Goal: Task Accomplishment & Management: Use online tool/utility

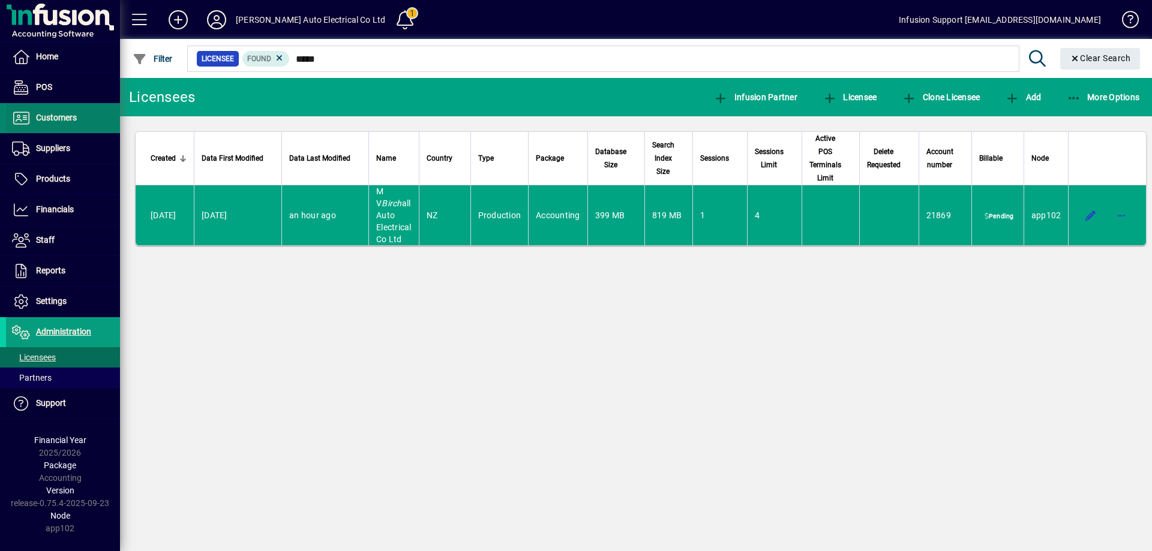
click at [44, 118] on span "Customers" at bounding box center [56, 118] width 41 height 10
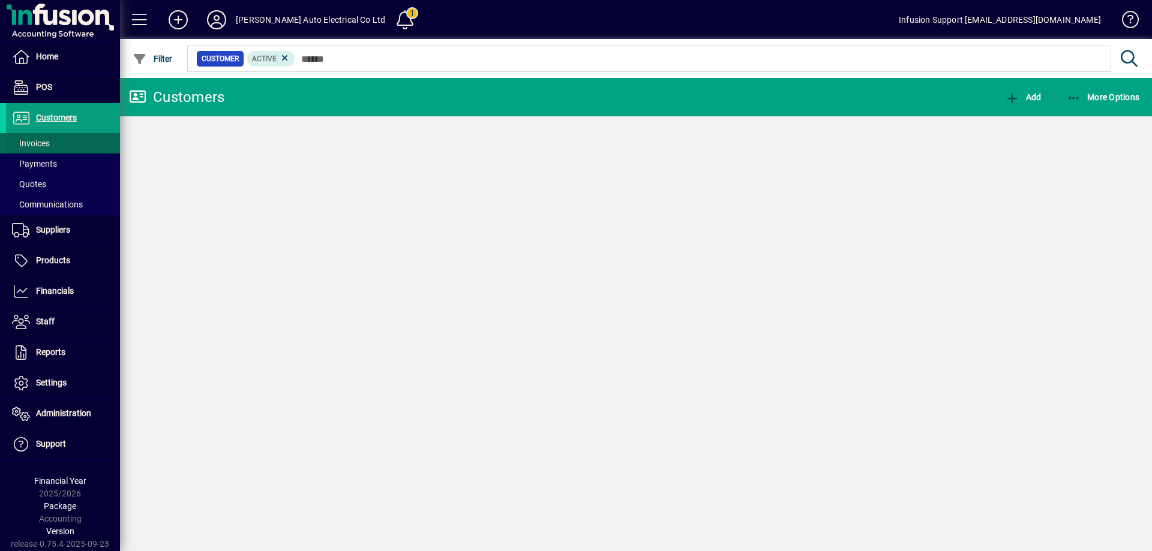
click at [35, 143] on span "Invoices" at bounding box center [31, 144] width 38 height 10
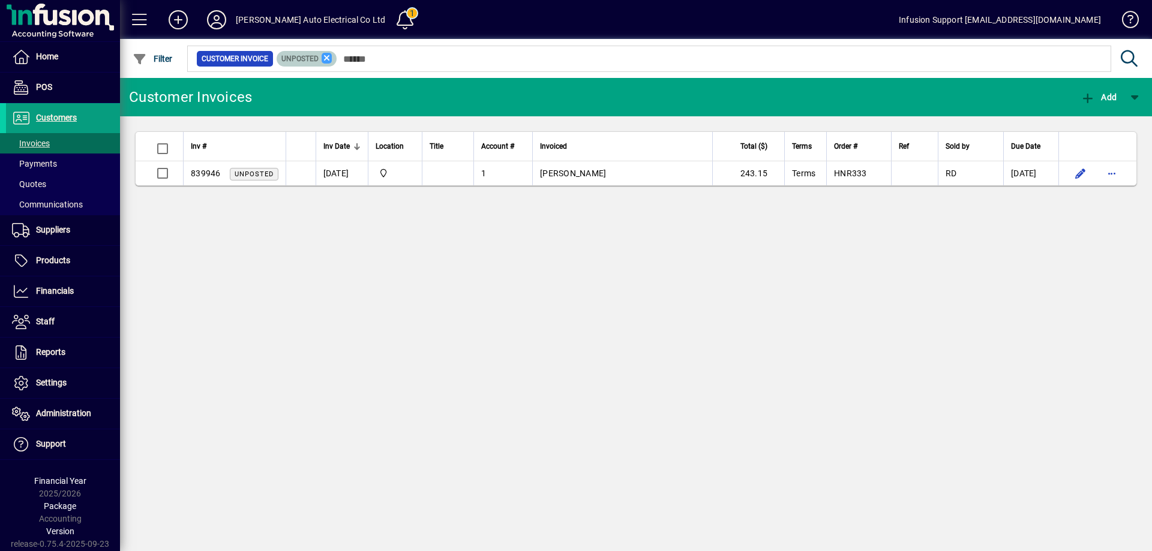
click at [325, 53] on icon at bounding box center [327, 58] width 11 height 11
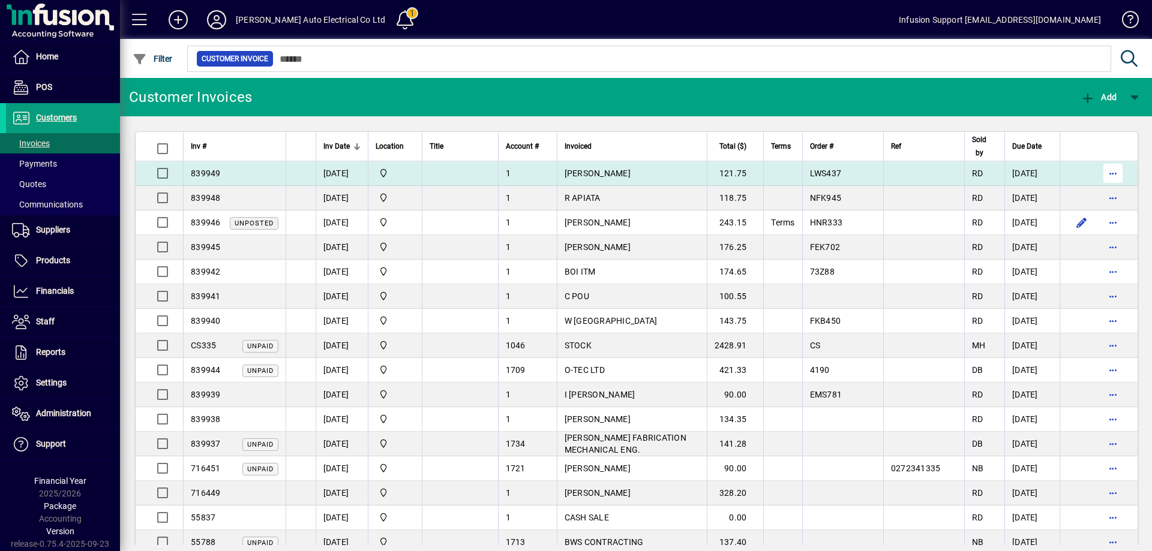
click at [1109, 173] on span "button" at bounding box center [1113, 173] width 29 height 29
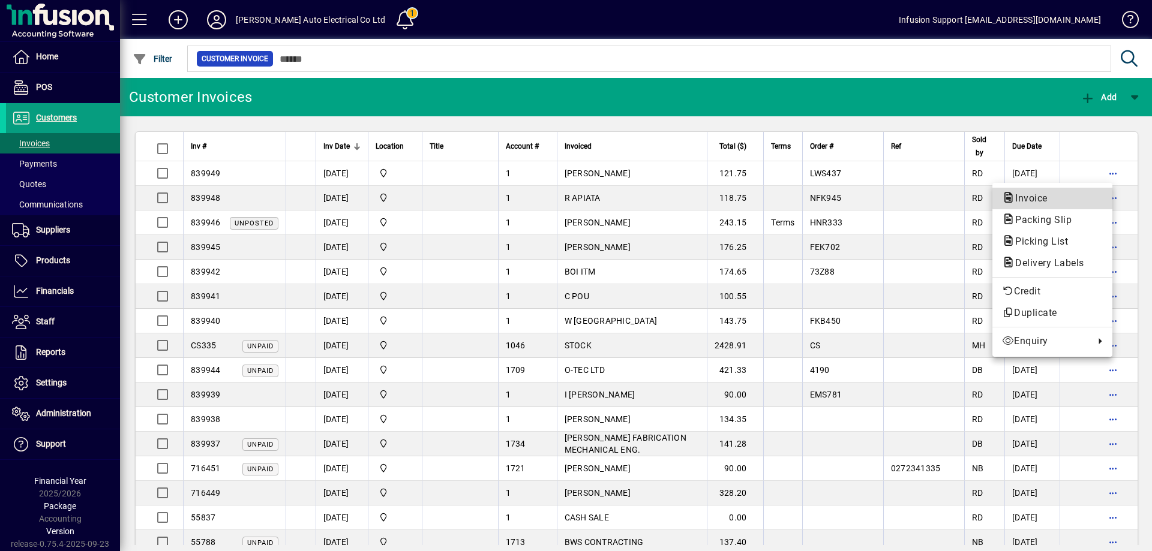
click at [1060, 193] on span "Invoice" at bounding box center [1052, 198] width 101 height 14
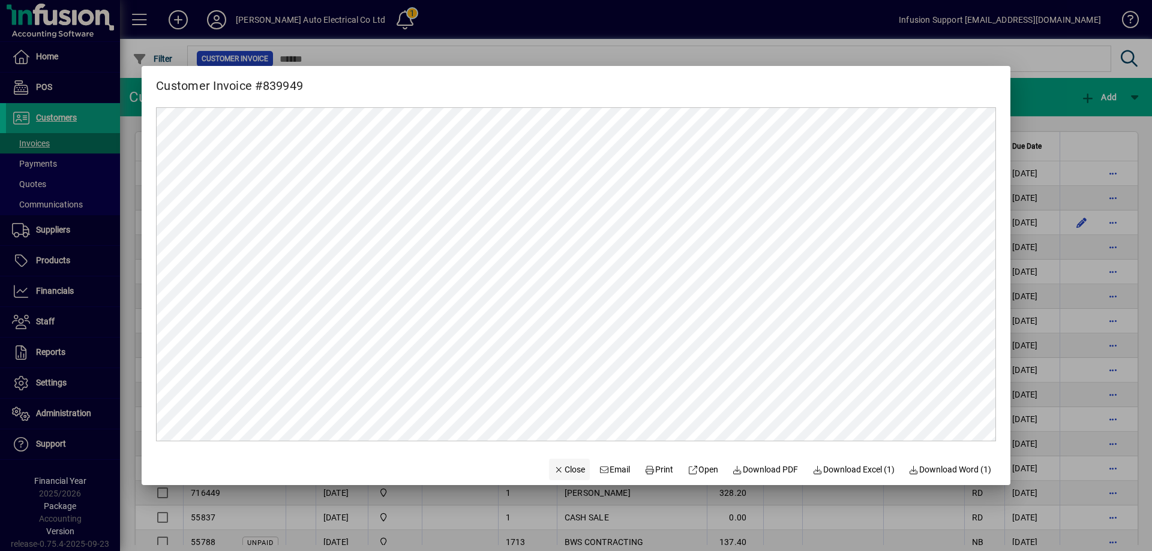
click at [563, 473] on span "Close" at bounding box center [569, 470] width 31 height 13
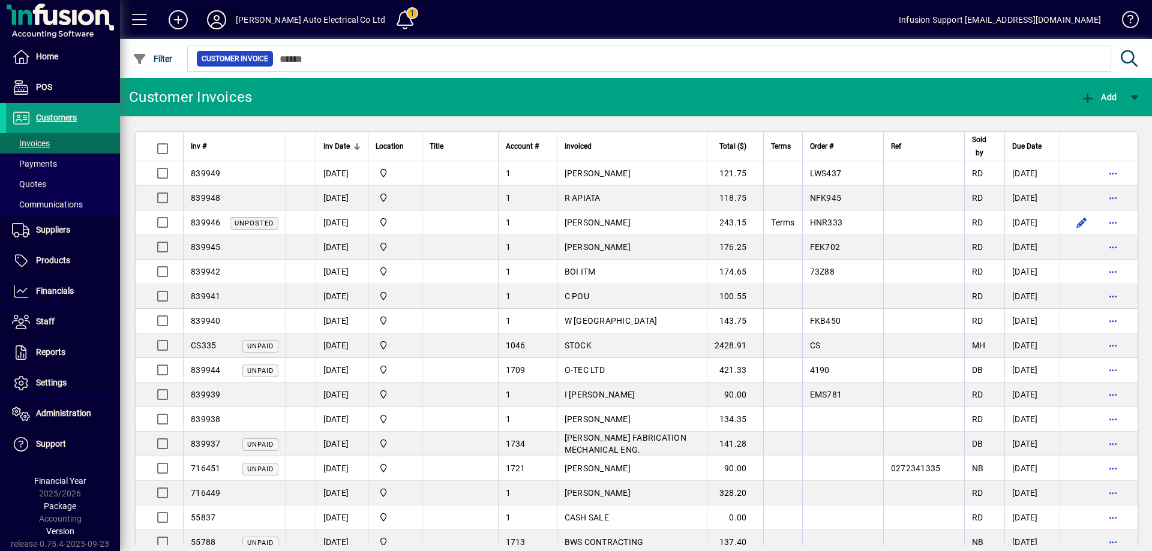
click at [211, 13] on icon at bounding box center [217, 19] width 24 height 19
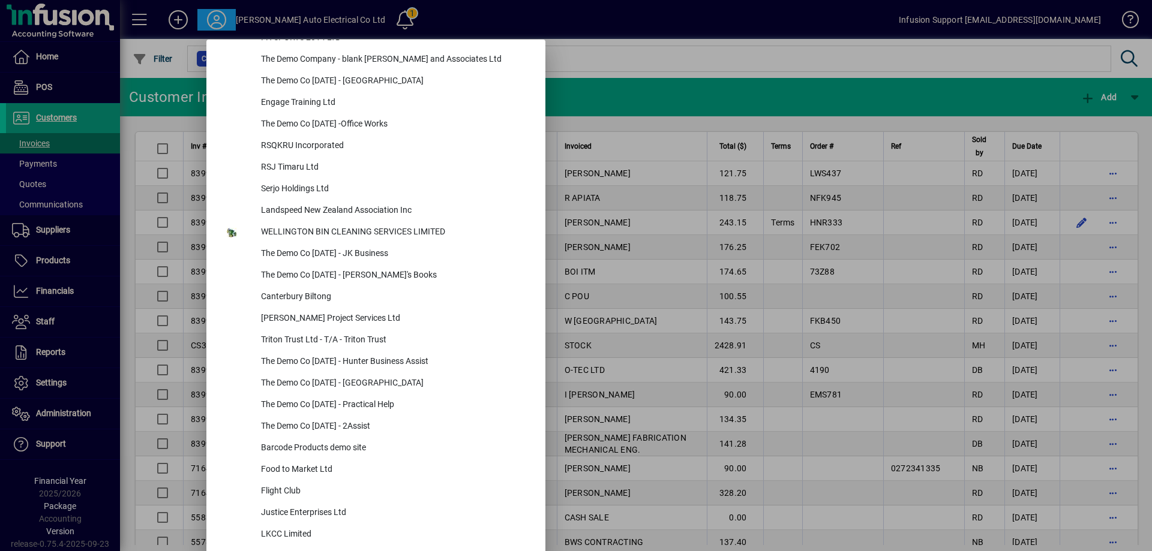
scroll to position [4518, 0]
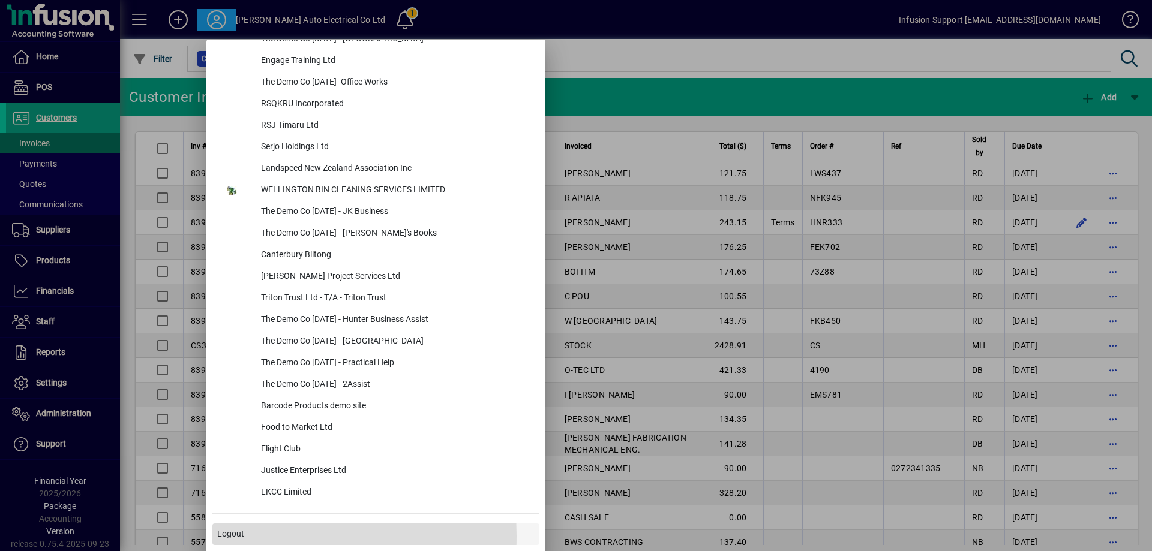
click at [224, 536] on span "Logout" at bounding box center [230, 534] width 27 height 13
